Goal: Contribute content

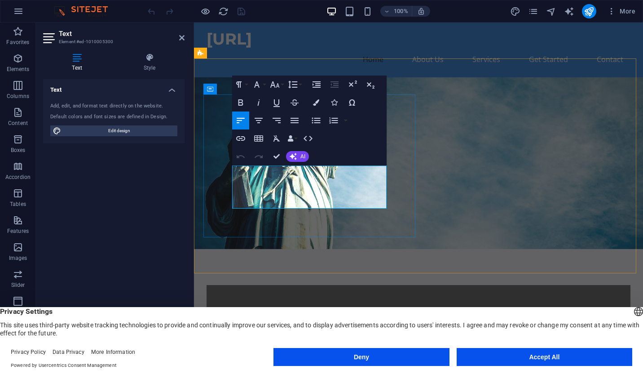
click at [377, 338] on p "We are currently developing a "Standalone AI Telephone & Email Answering Machin…" at bounding box center [418, 349] width 367 height 22
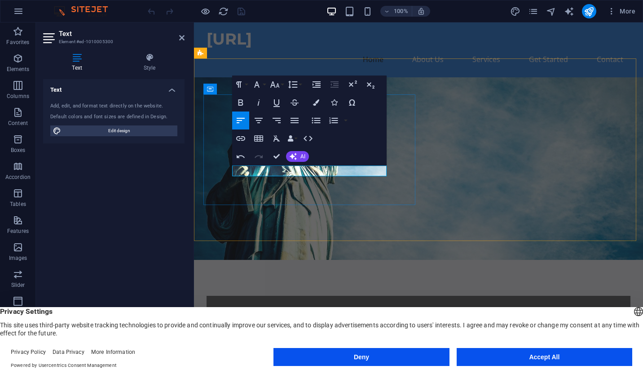
click at [328, 349] on p at bounding box center [418, 354] width 367 height 11
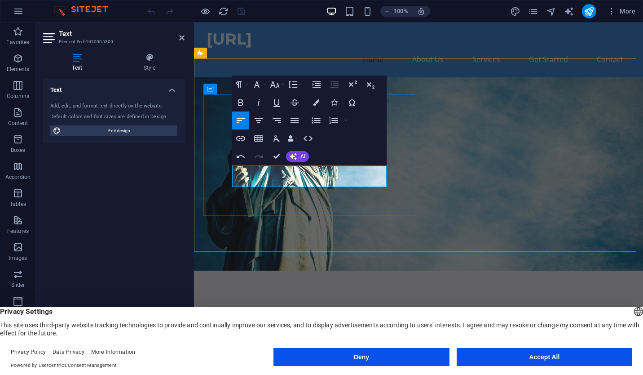
click at [280, 360] on p "An SME startup looking to assist other SMEs implement AI with innovative techno…" at bounding box center [418, 365] width 367 height 11
click at [332, 360] on p "An SME start-up looking to assist other SMEs implement AI with innovative techn…" at bounding box center [418, 365] width 367 height 11
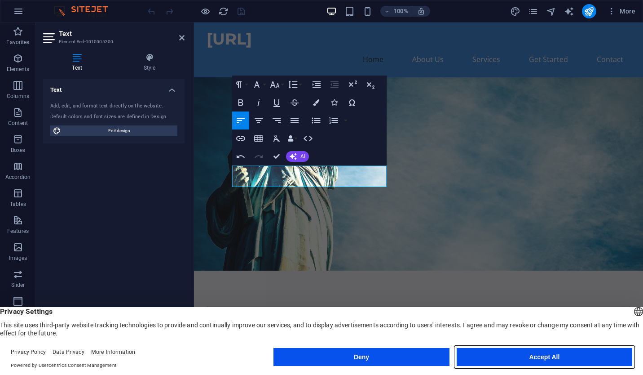
click at [536, 356] on button "Accept All" at bounding box center [545, 357] width 176 height 18
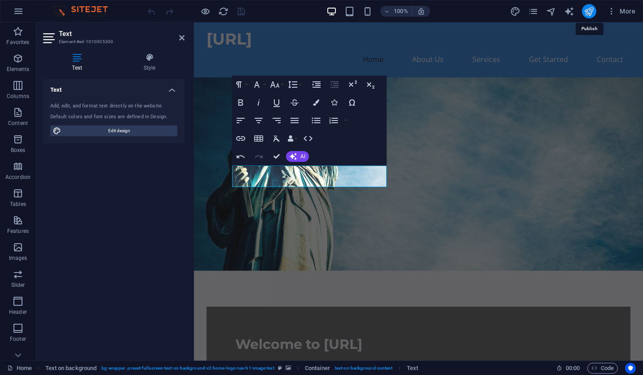
click at [594, 9] on icon "publish" at bounding box center [589, 11] width 10 height 10
checkbox input "false"
